Goal: Transaction & Acquisition: Purchase product/service

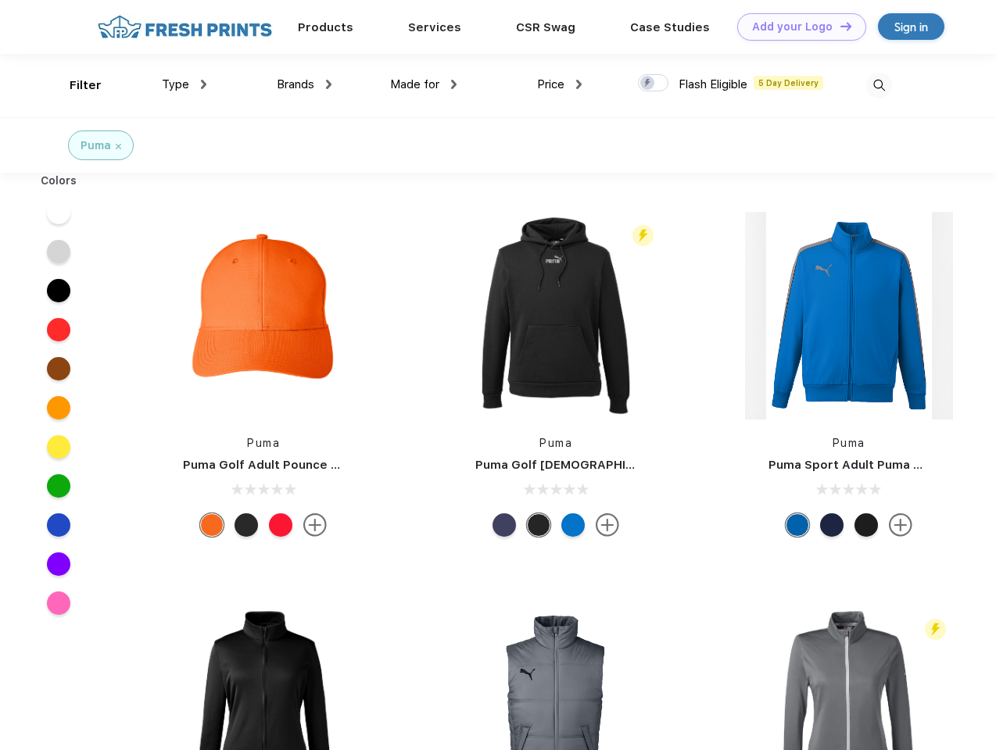
scroll to position [1, 0]
click at [796, 27] on link "Add your Logo Design Tool" at bounding box center [801, 26] width 129 height 27
click at [0, 0] on div "Design Tool" at bounding box center [0, 0] width 0 height 0
click at [839, 26] on link "Add your Logo Design Tool" at bounding box center [801, 26] width 129 height 27
click at [75, 85] on div "Filter" at bounding box center [86, 86] width 32 height 18
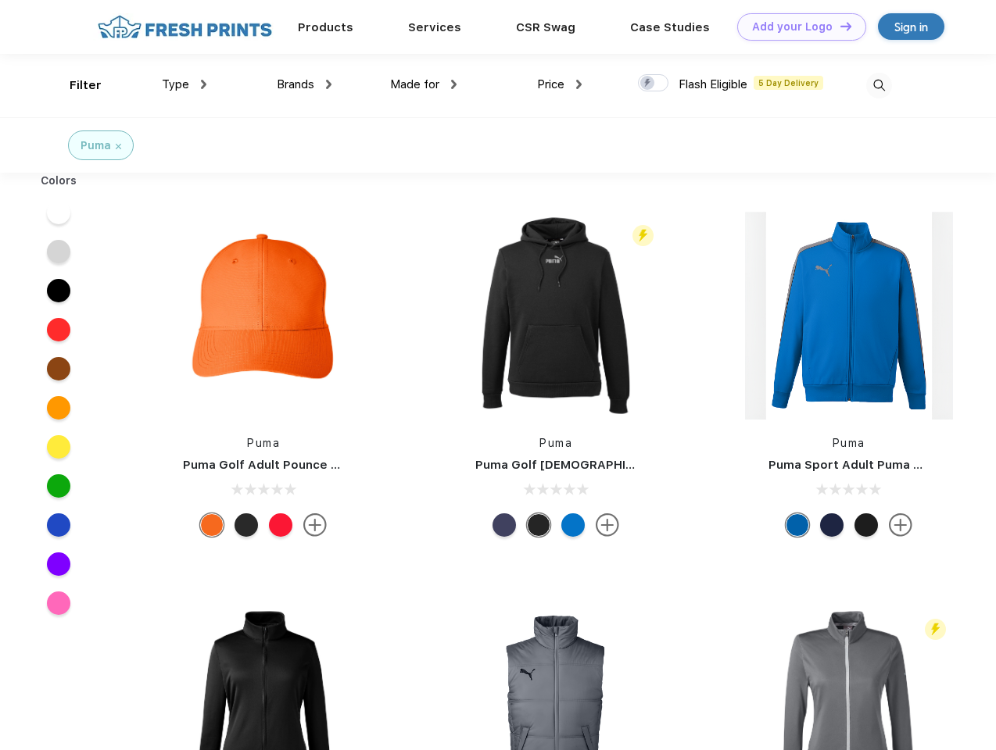
click at [184, 84] on span "Type" at bounding box center [175, 84] width 27 height 14
click at [304, 84] on span "Brands" at bounding box center [296, 84] width 38 height 14
click at [424, 84] on span "Made for" at bounding box center [414, 84] width 49 height 14
click at [560, 84] on span "Price" at bounding box center [550, 84] width 27 height 14
click at [653, 84] on div at bounding box center [653, 82] width 30 height 17
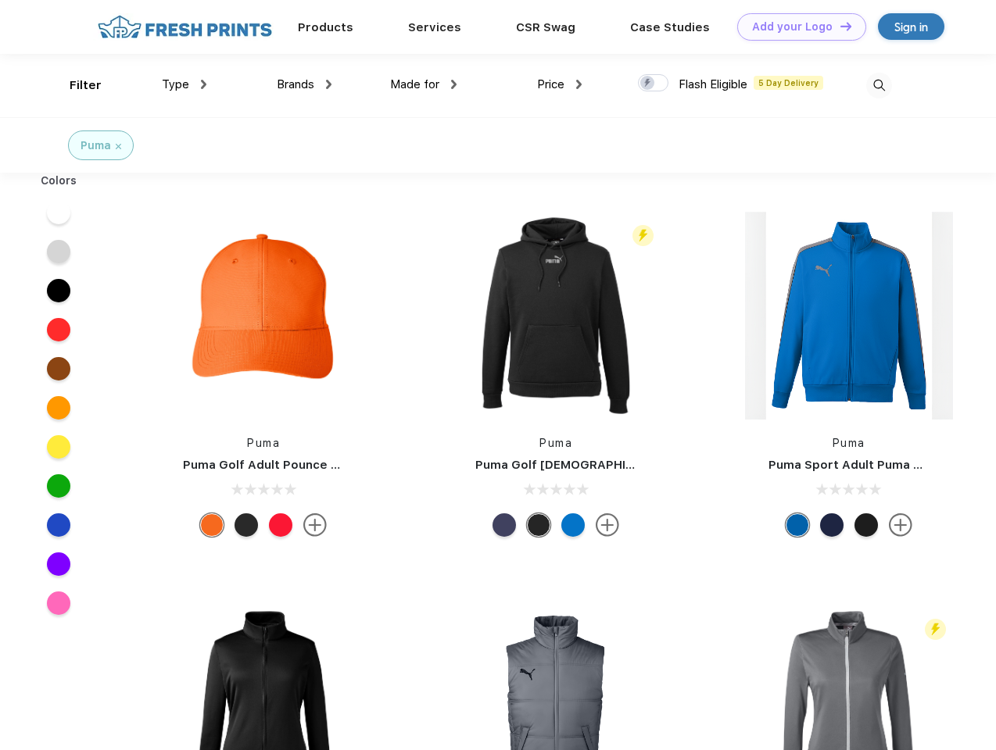
click at [648, 84] on input "checkbox" at bounding box center [643, 78] width 10 height 10
click at [878, 85] on img at bounding box center [879, 86] width 26 height 26
